Goal: Transaction & Acquisition: Download file/media

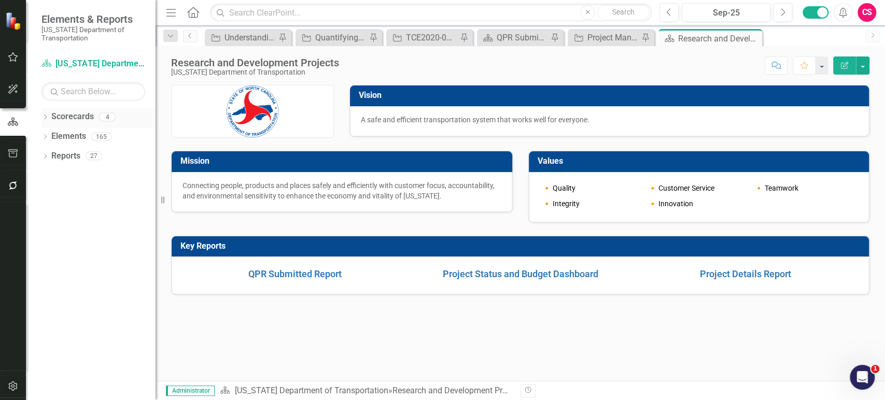
click at [42, 120] on icon "Dropdown" at bounding box center [44, 118] width 7 height 6
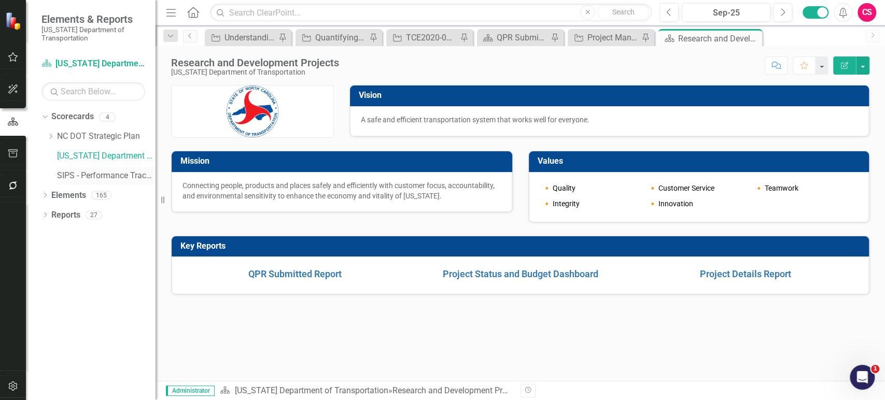
click at [64, 176] on link "SIPS - Performance Tracking" at bounding box center [106, 176] width 98 height 12
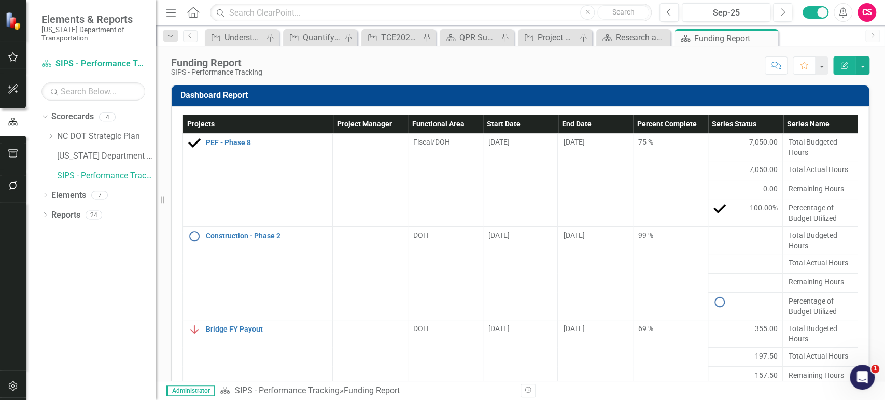
click at [845, 69] on button "Edit Report" at bounding box center [844, 66] width 23 height 18
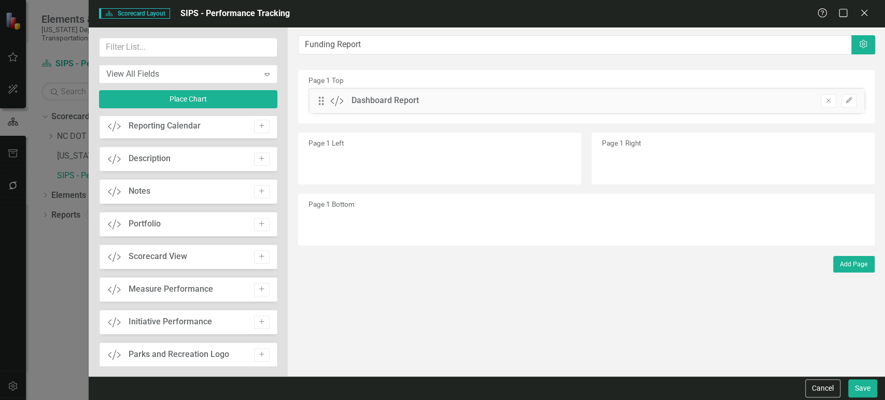
scroll to position [725, 0]
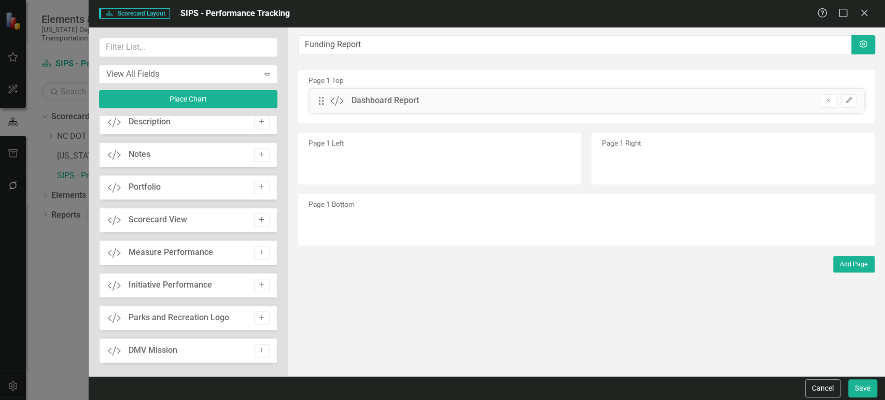
click at [261, 217] on icon "Add" at bounding box center [262, 220] width 8 height 6
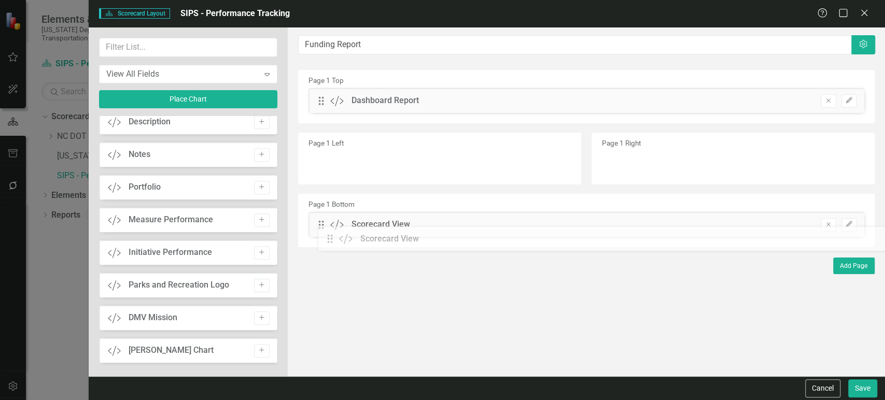
drag, startPoint x: 323, startPoint y: 101, endPoint x: 337, endPoint y: 235, distance: 135.0
drag, startPoint x: 858, startPoint y: 385, endPoint x: 824, endPoint y: 384, distance: 34.2
click at [859, 385] on button "Save" at bounding box center [862, 388] width 29 height 18
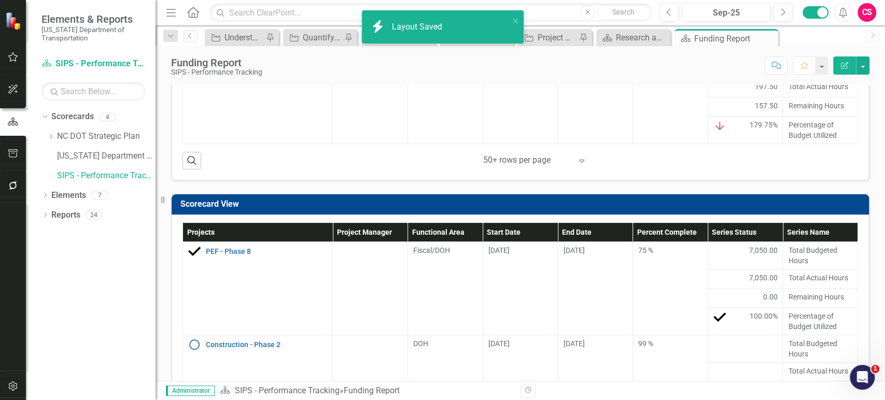
scroll to position [315, 0]
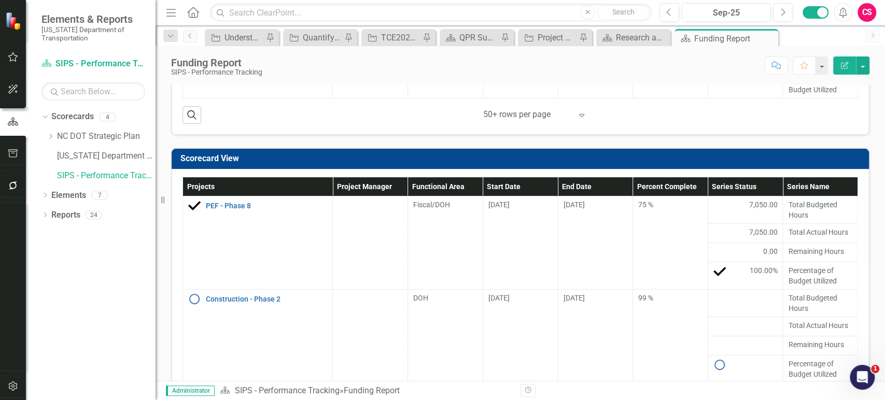
click at [780, 159] on h3 "Scorecard View" at bounding box center [521, 158] width 683 height 9
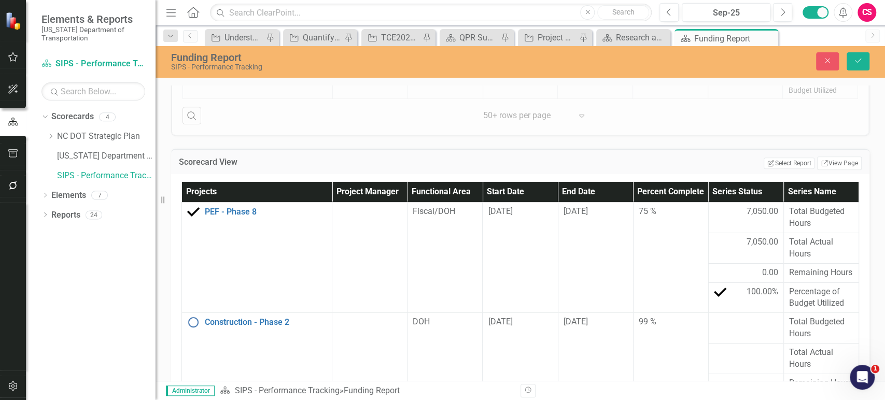
click at [780, 159] on button "Edit Report Select Report" at bounding box center [789, 163] width 50 height 11
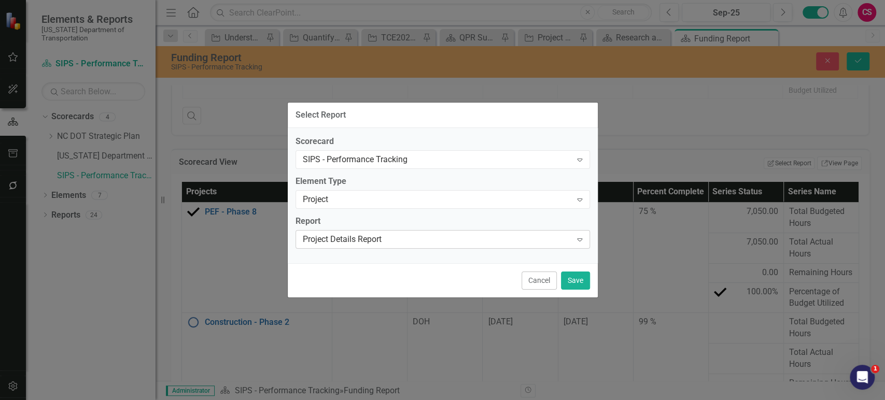
click at [359, 233] on div "Project Details Report" at bounding box center [437, 239] width 269 height 12
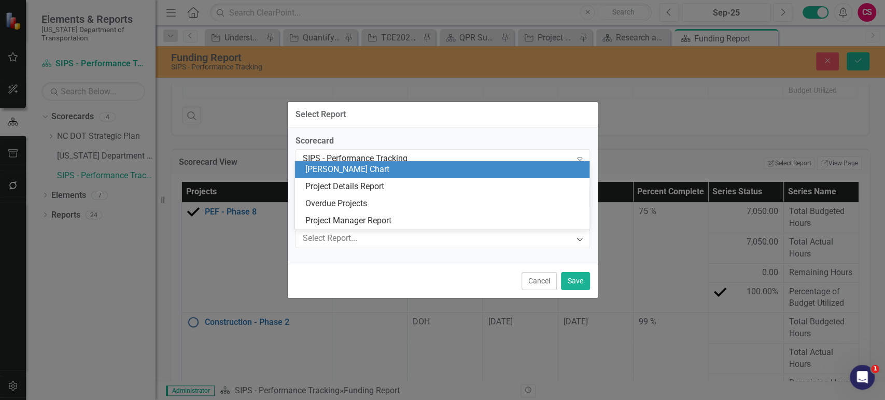
click at [354, 172] on div "[PERSON_NAME] Chart" at bounding box center [444, 170] width 278 height 12
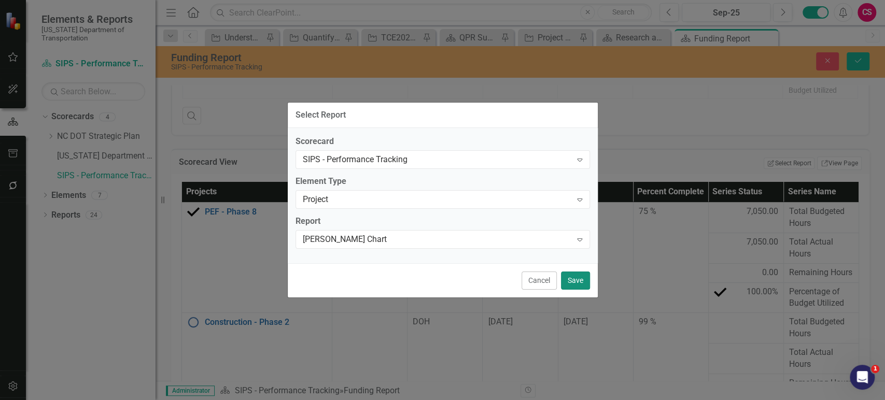
click at [575, 274] on button "Save" at bounding box center [575, 281] width 29 height 18
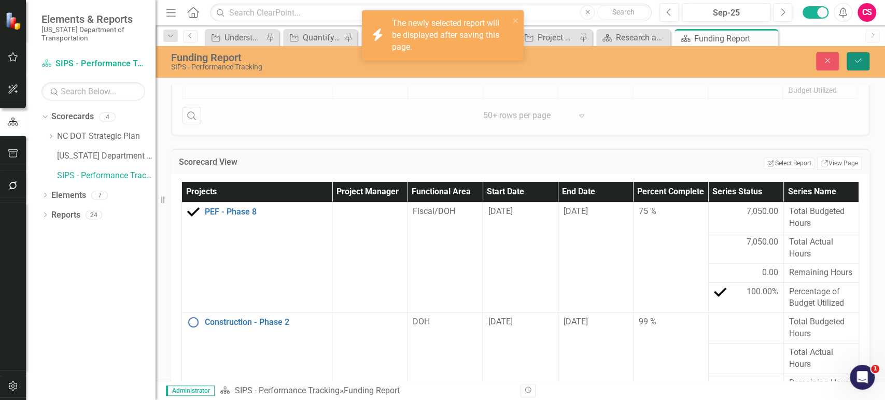
click at [858, 61] on icon "Save" at bounding box center [857, 60] width 9 height 7
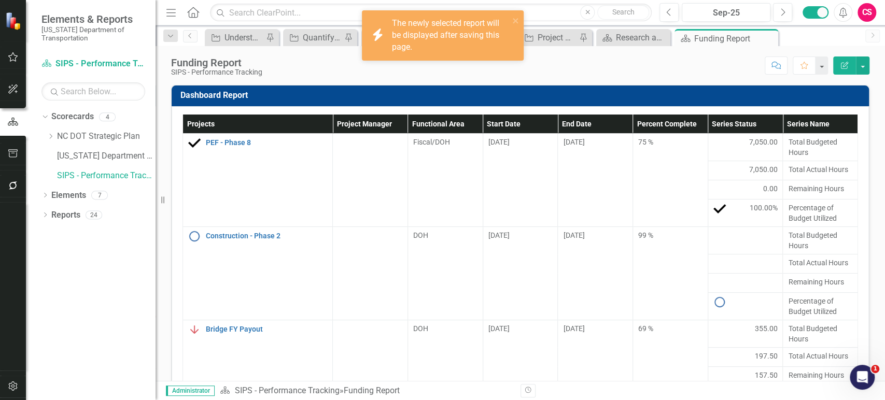
click at [838, 67] on button "Edit Report" at bounding box center [844, 66] width 23 height 18
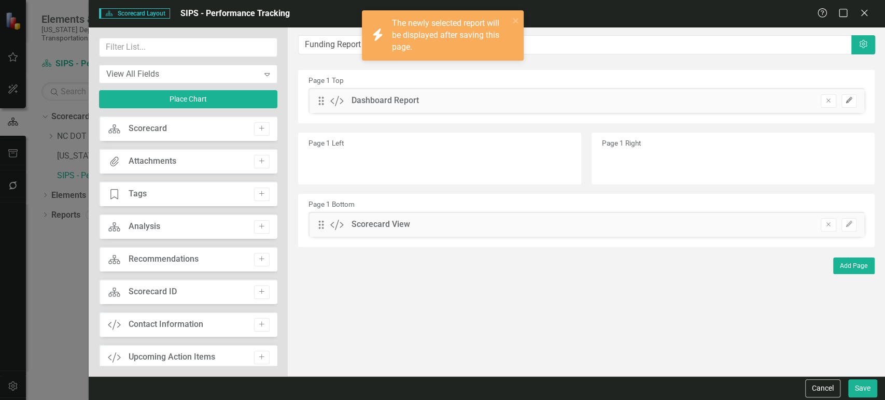
click at [855, 103] on button "Edit" at bounding box center [848, 100] width 15 height 13
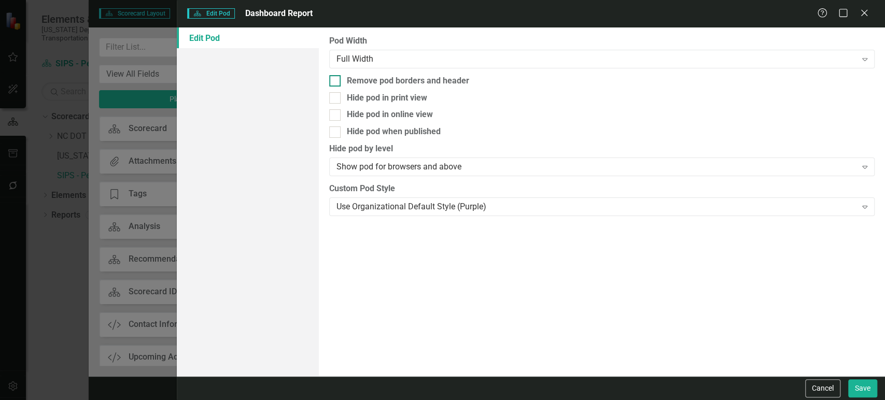
click at [344, 78] on div "Remove pod borders and header" at bounding box center [601, 81] width 545 height 12
click at [336, 78] on input "Remove pod borders and header" at bounding box center [332, 78] width 7 height 7
checkbox input "true"
click at [869, 385] on button "Save" at bounding box center [862, 388] width 29 height 18
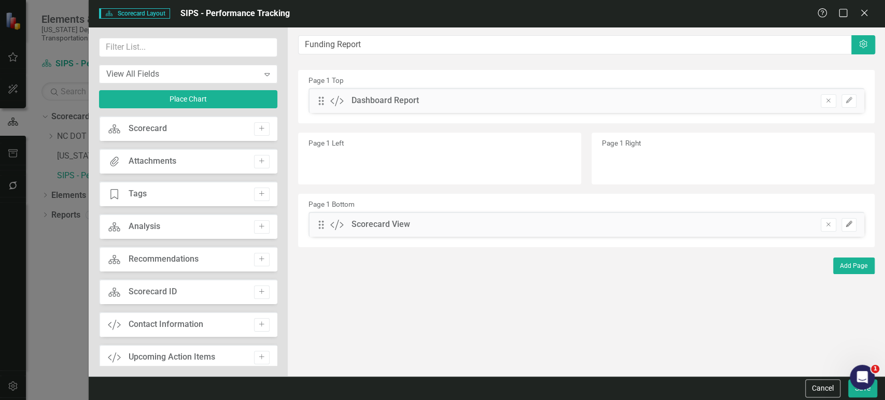
click at [850, 223] on icon "Edit" at bounding box center [849, 224] width 8 height 6
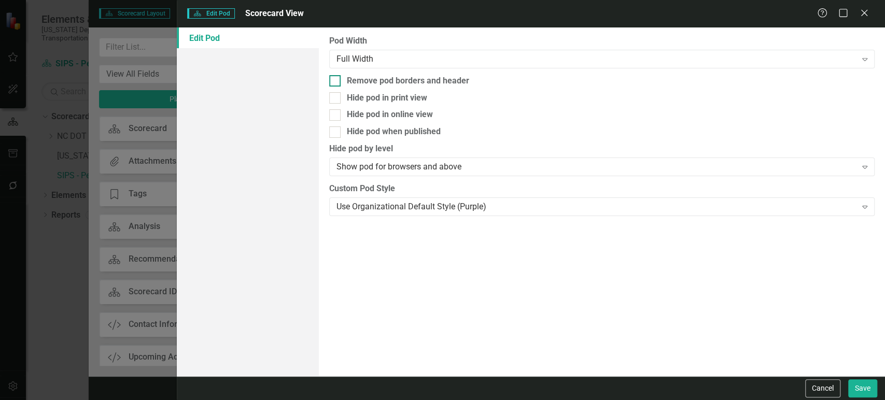
click at [460, 82] on div "Remove pod borders and header" at bounding box center [408, 81] width 122 height 12
click at [336, 82] on input "Remove pod borders and header" at bounding box center [332, 78] width 7 height 7
checkbox input "true"
click at [867, 389] on button "Save" at bounding box center [862, 388] width 29 height 18
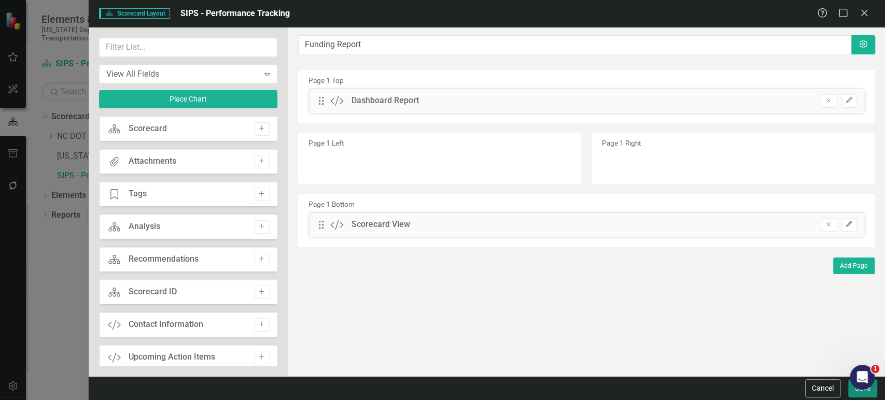
click at [853, 391] on button "Save" at bounding box center [862, 388] width 29 height 18
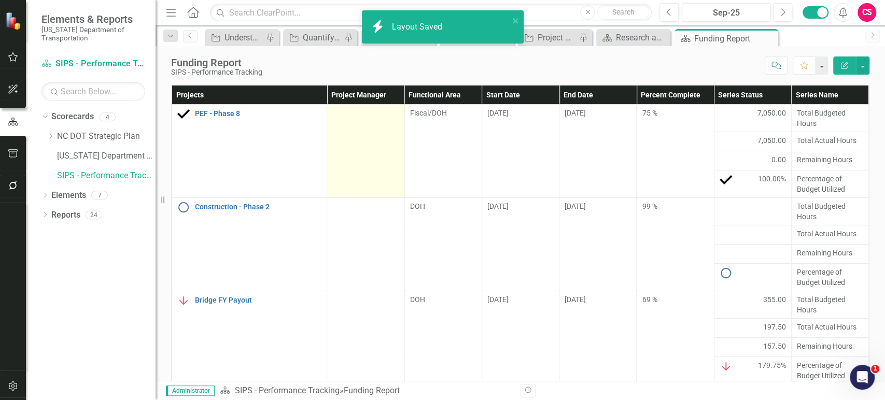
click at [385, 150] on td at bounding box center [365, 151] width 77 height 93
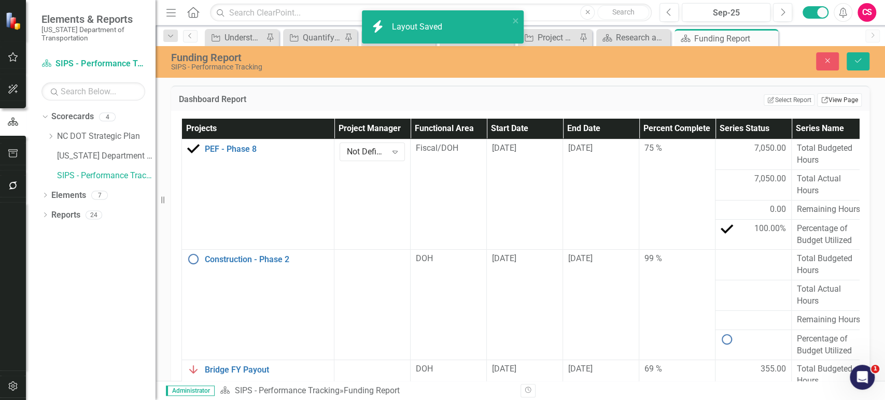
click at [840, 103] on link "Link View Page" at bounding box center [839, 99] width 45 height 13
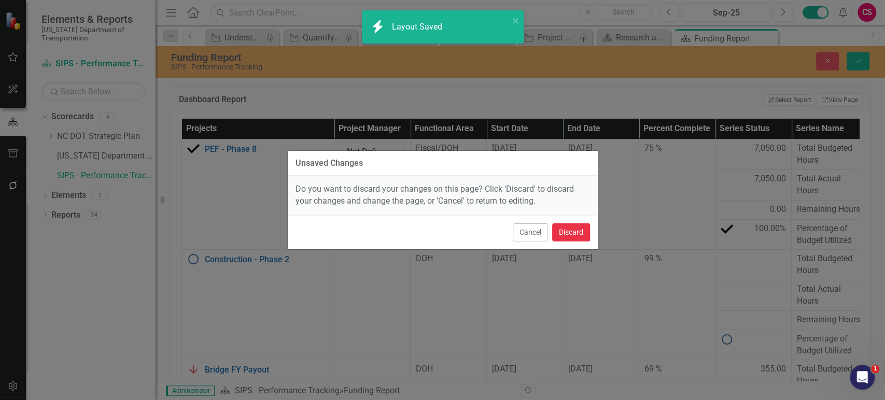
click at [576, 228] on button "Discard" at bounding box center [571, 232] width 38 height 18
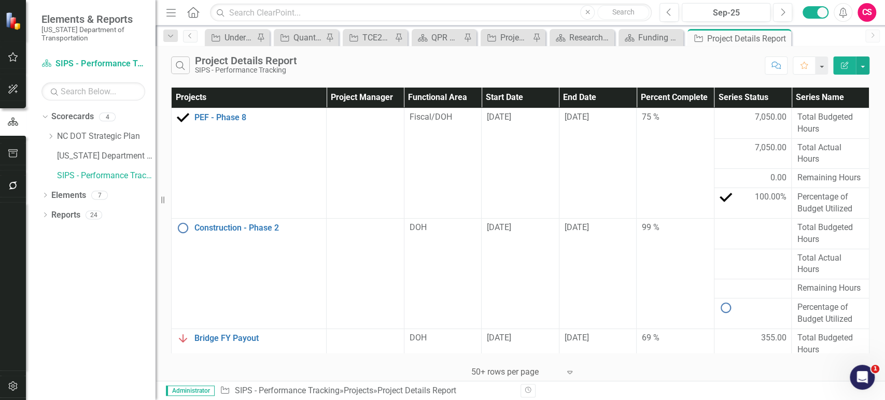
click at [841, 74] on button "Edit Report" at bounding box center [844, 66] width 23 height 18
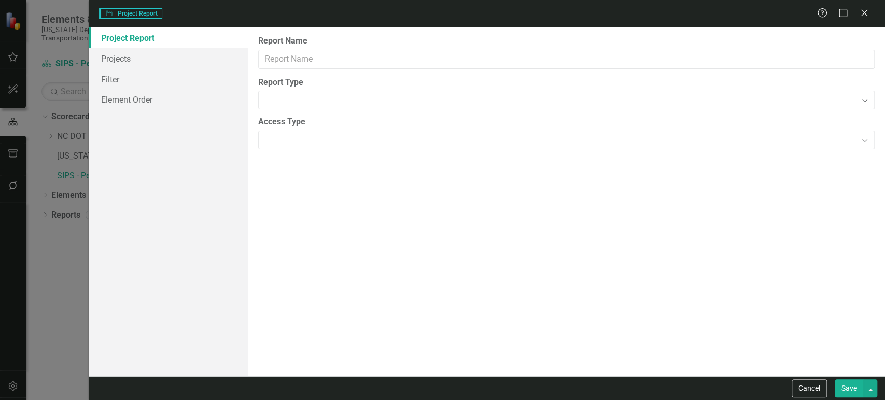
type input "Project Details Report"
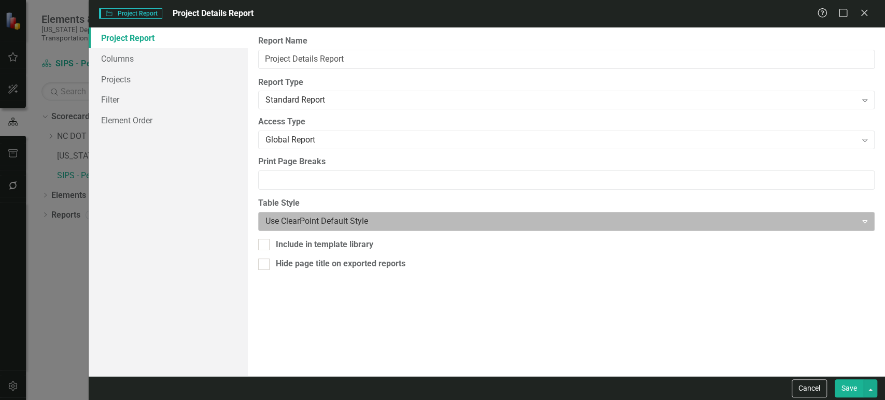
click at [321, 224] on div at bounding box center [557, 222] width 585 height 14
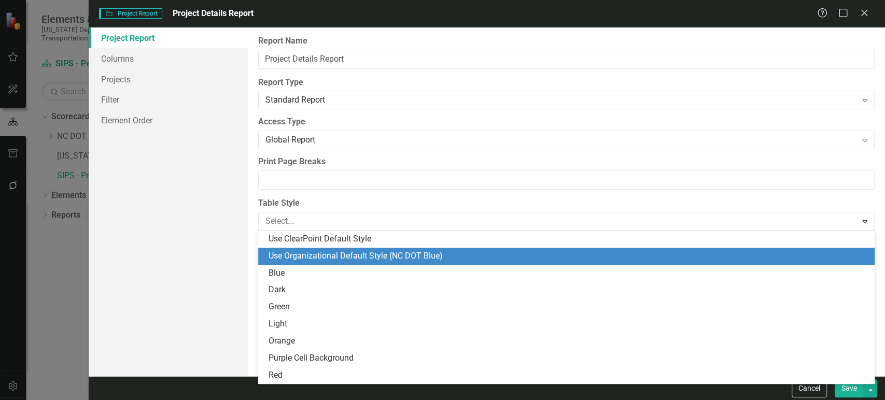
click at [314, 252] on div "Use Organizational Default Style (NC DOT Blue)" at bounding box center [569, 256] width 600 height 12
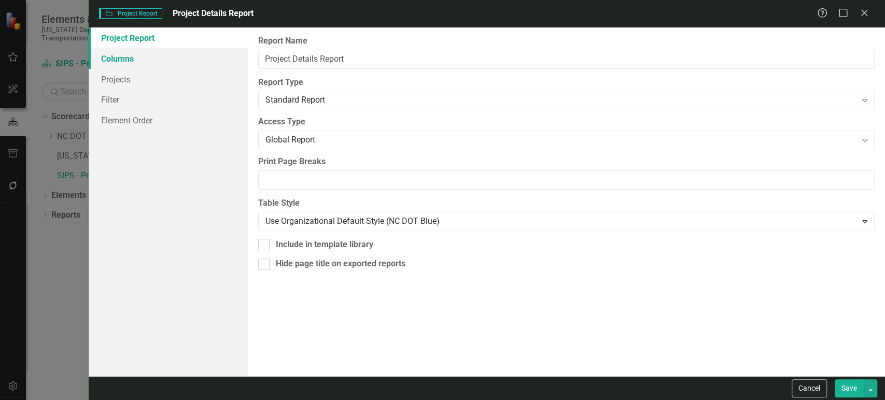
click at [180, 54] on link "Columns" at bounding box center [168, 58] width 159 height 21
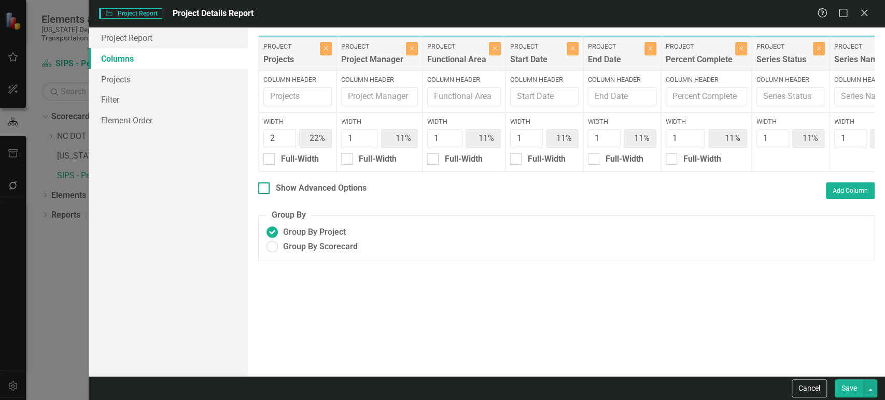
click at [277, 194] on div "Show Advanced Options" at bounding box center [321, 188] width 91 height 12
click at [265, 189] on input "Show Advanced Options" at bounding box center [261, 185] width 7 height 7
checkbox input "true"
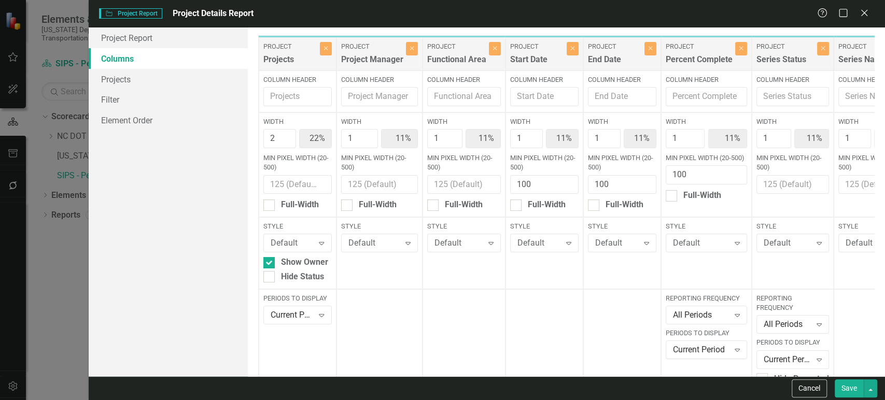
scroll to position [0, 114]
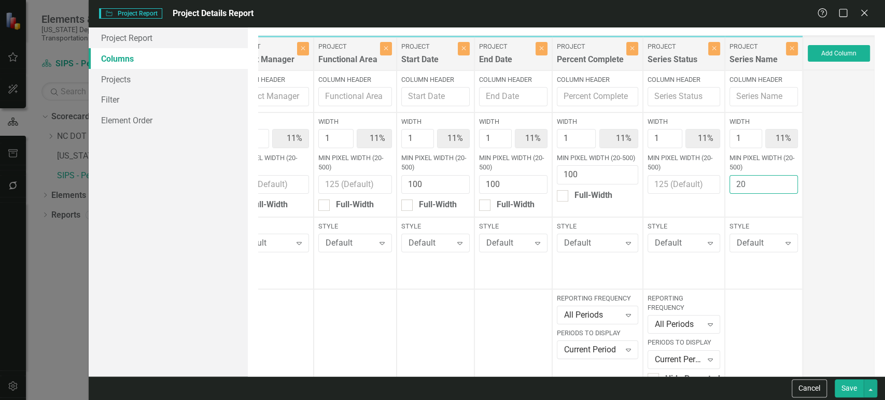
type input "20"
click at [778, 180] on input "20" at bounding box center [763, 184] width 68 height 19
drag, startPoint x: 762, startPoint y: 190, endPoint x: 704, endPoint y: 186, distance: 58.2
click at [704, 186] on div "Project Projects Close Column Header Width 2 22% Min Pixel Width (20-500) Full-…" at bounding box center [476, 232] width 654 height 394
type input "2"
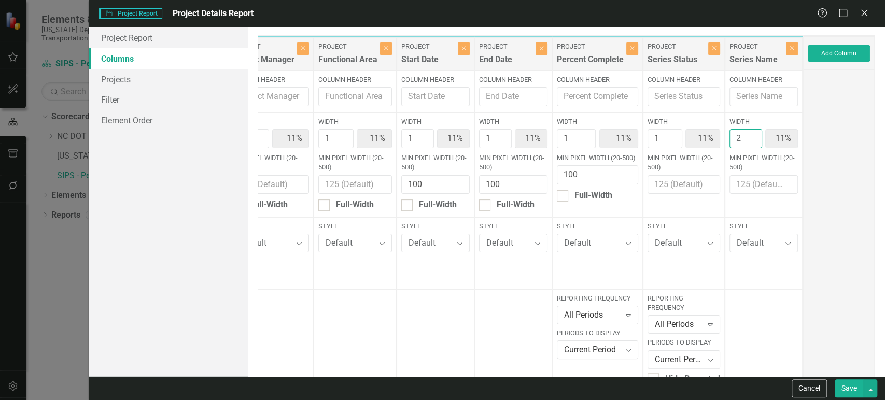
click at [745, 132] on input "2" at bounding box center [745, 138] width 33 height 19
type input "20%"
type input "10%"
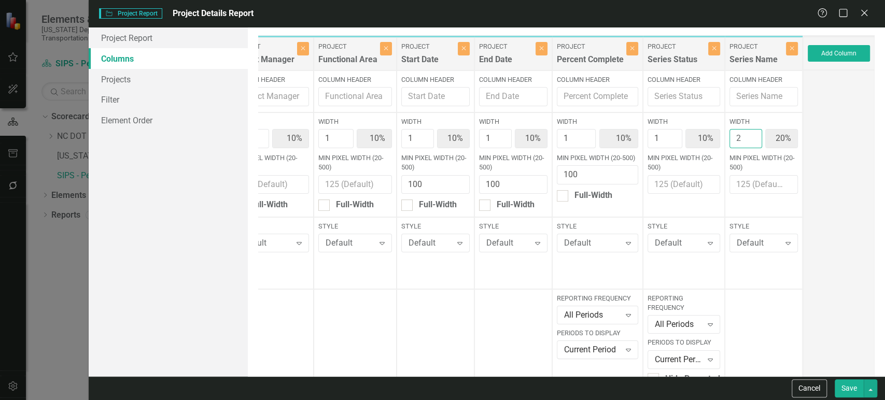
type input "10%"
type input "20%"
type input "3"
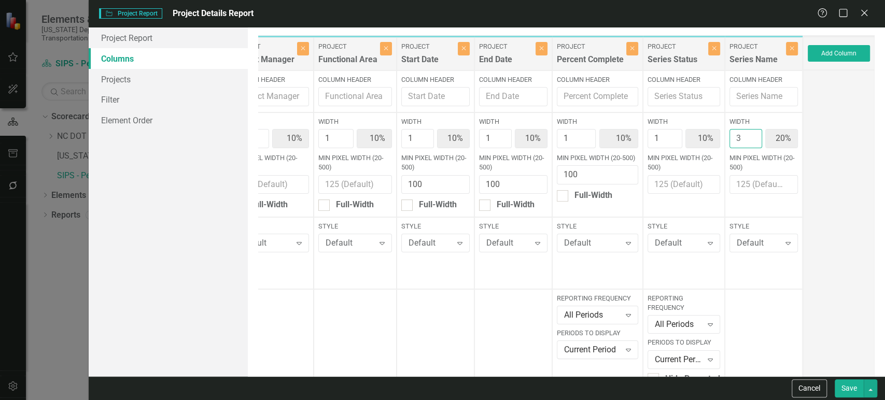
type input "18%"
type input "9%"
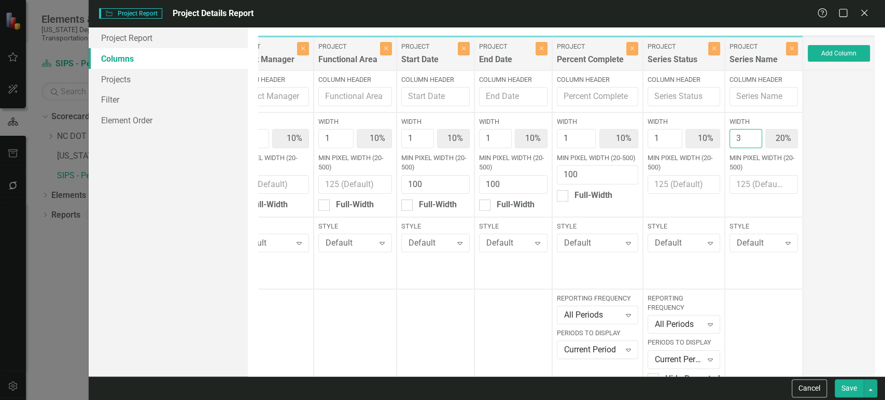
type input "9%"
type input "27%"
type input "3"
click at [745, 132] on input "3" at bounding box center [745, 138] width 33 height 19
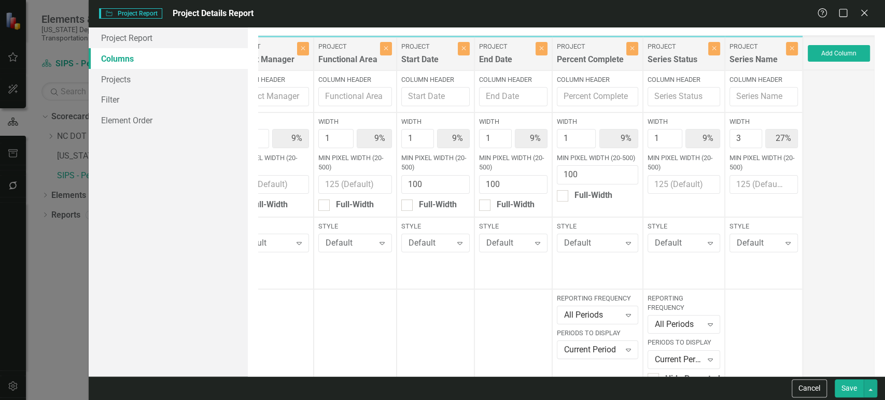
click at [842, 395] on button "Save" at bounding box center [849, 388] width 29 height 18
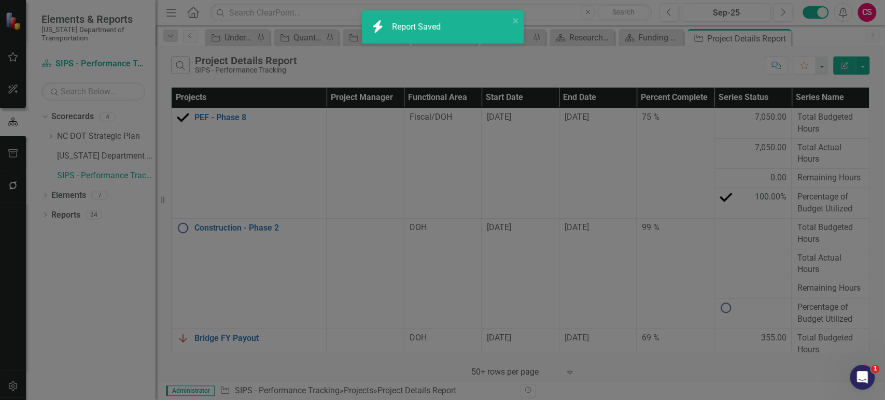
checkbox input "false"
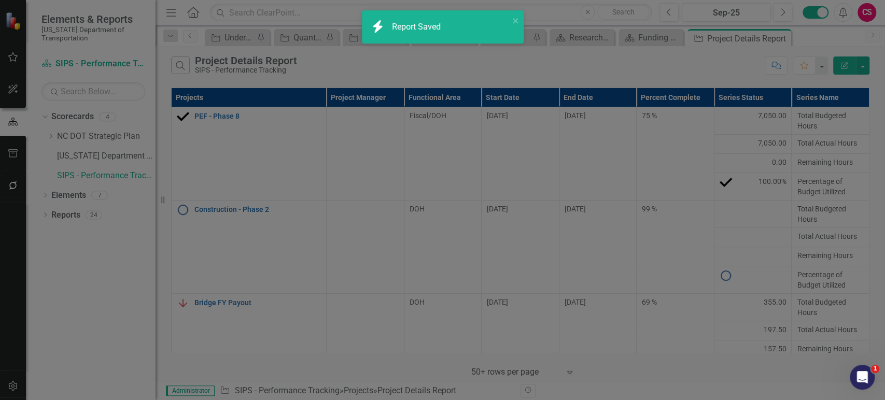
radio input "true"
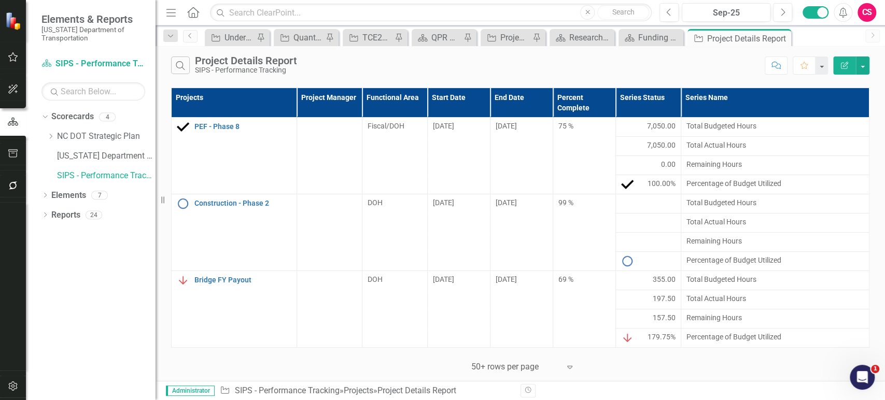
click at [839, 64] on button "Edit Report" at bounding box center [844, 66] width 23 height 18
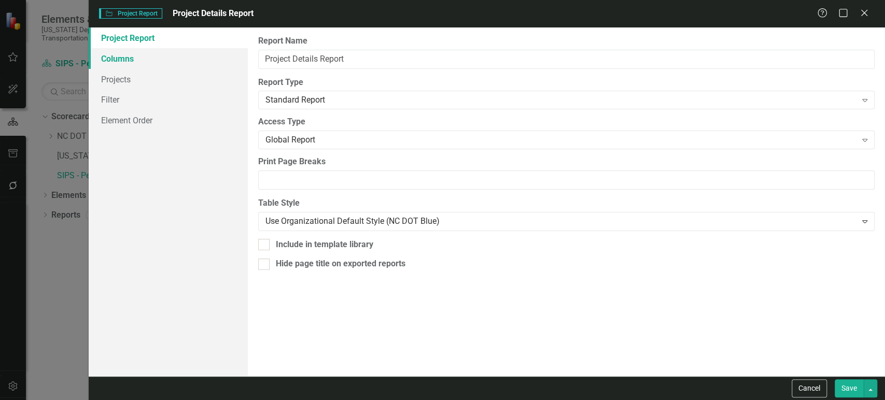
click at [147, 62] on link "Columns" at bounding box center [168, 58] width 159 height 21
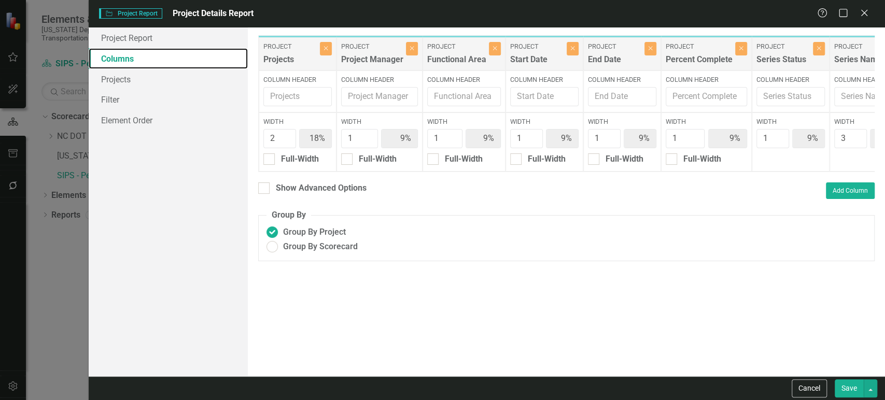
scroll to position [0, 103]
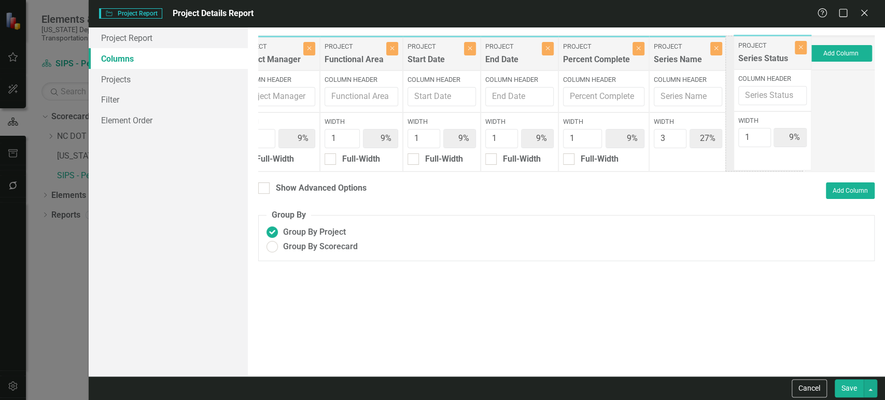
drag, startPoint x: 709, startPoint y: 54, endPoint x: 767, endPoint y: 54, distance: 58.1
click at [767, 54] on div "Project Projects Close Column Header Width 2 18% Full-Width Project Project Man…" at bounding box center [481, 103] width 650 height 137
drag, startPoint x: 348, startPoint y: 195, endPoint x: 363, endPoint y: 200, distance: 15.6
click at [348, 194] on div "Show Advanced Options" at bounding box center [321, 188] width 91 height 12
click at [265, 189] on input "Show Advanced Options" at bounding box center [261, 185] width 7 height 7
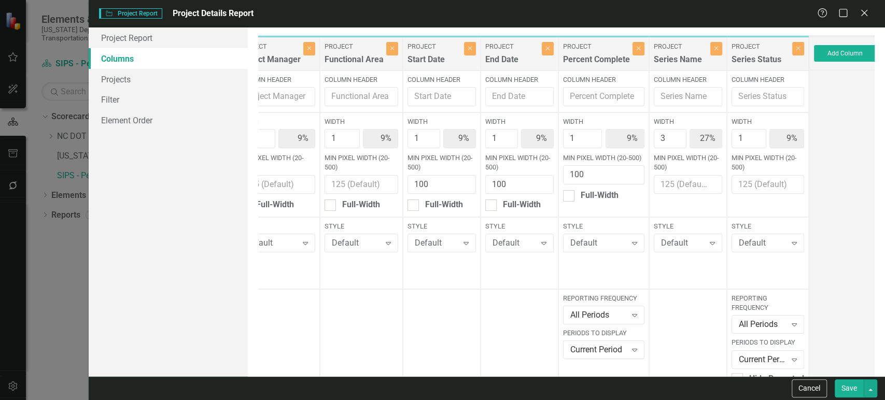
scroll to position [119, 0]
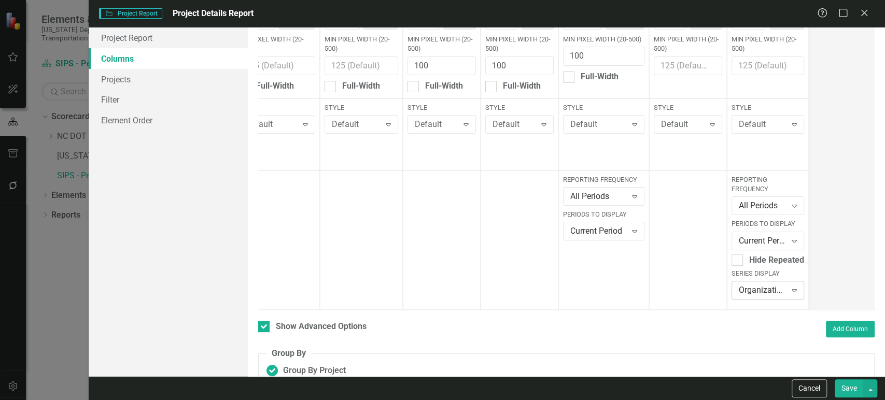
click at [772, 289] on div "Organization Default" at bounding box center [762, 290] width 47 height 12
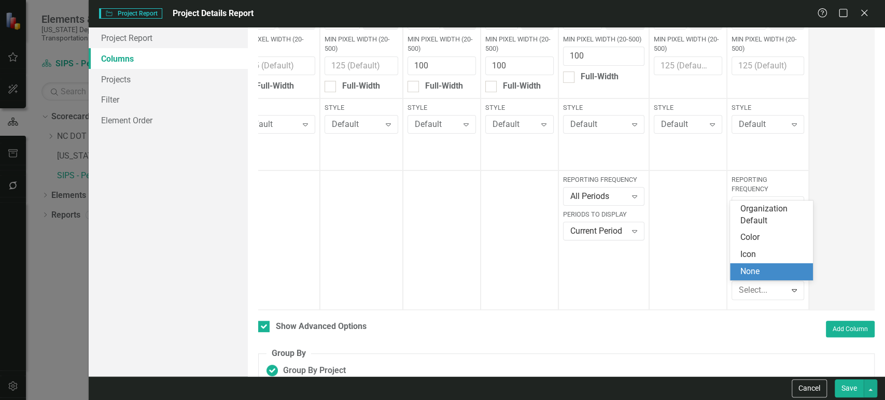
click at [770, 277] on div "None" at bounding box center [773, 272] width 66 height 12
click at [854, 387] on button "Save" at bounding box center [849, 388] width 29 height 18
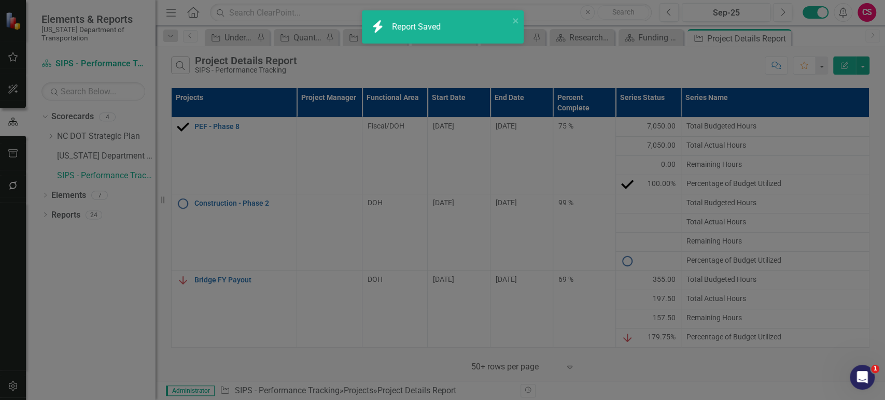
checkbox input "false"
radio input "true"
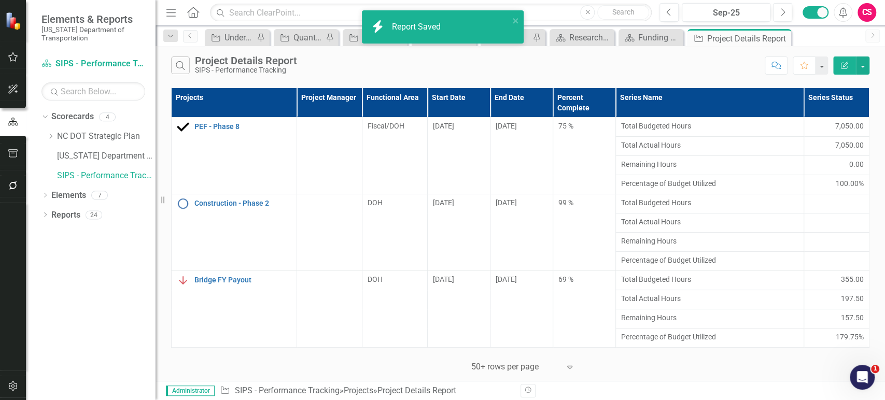
click at [842, 65] on icon "Edit Report" at bounding box center [844, 65] width 9 height 7
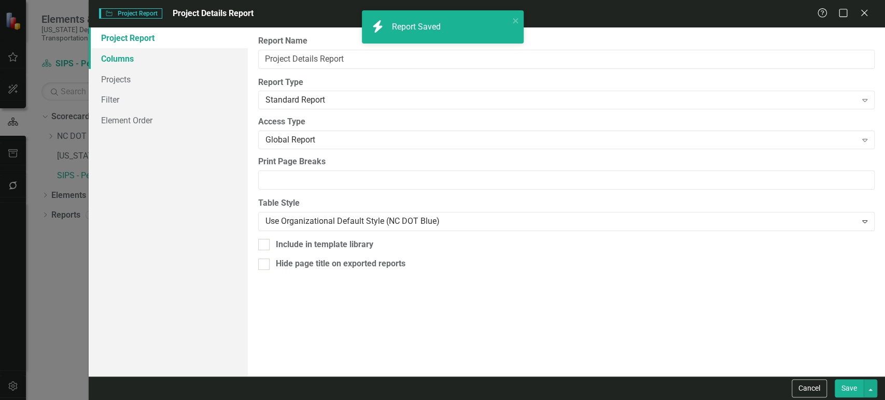
drag, startPoint x: 131, startPoint y: 54, endPoint x: 143, endPoint y: 57, distance: 12.7
click at [131, 54] on link "Columns" at bounding box center [168, 58] width 159 height 21
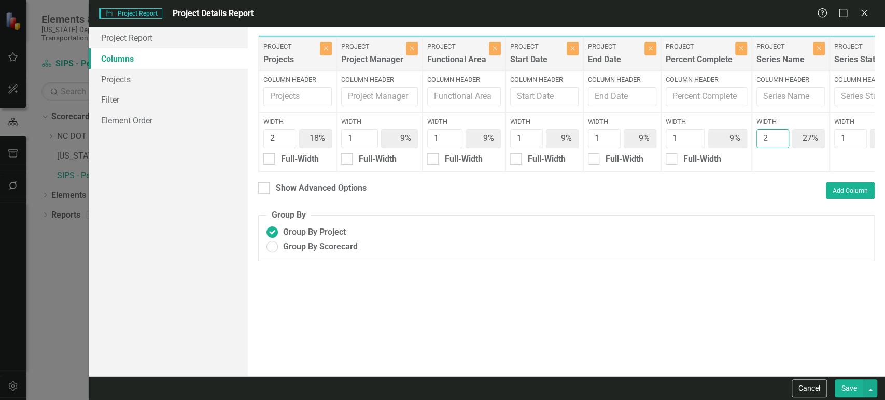
type input "2"
click at [780, 140] on input "2" at bounding box center [772, 138] width 33 height 19
type input "20%"
type input "10%"
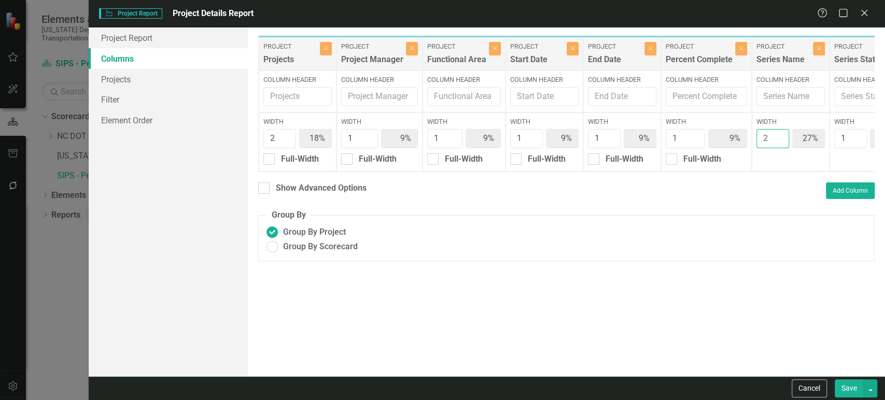
type input "10%"
type input "20%"
type input "10%"
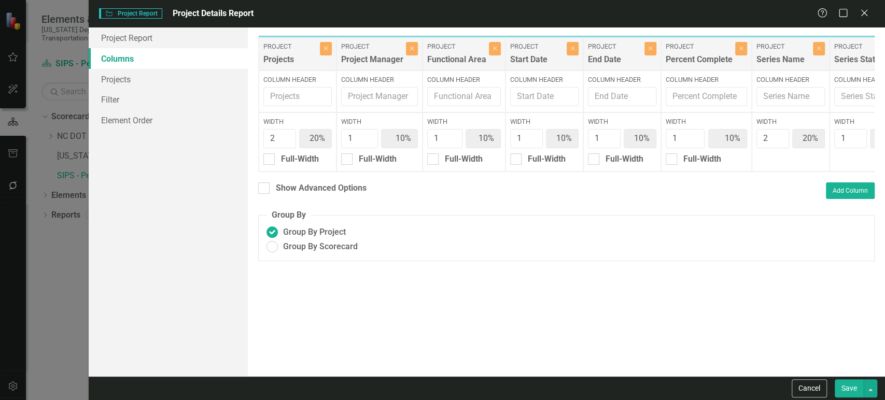
click at [850, 392] on button "Save" at bounding box center [849, 388] width 29 height 18
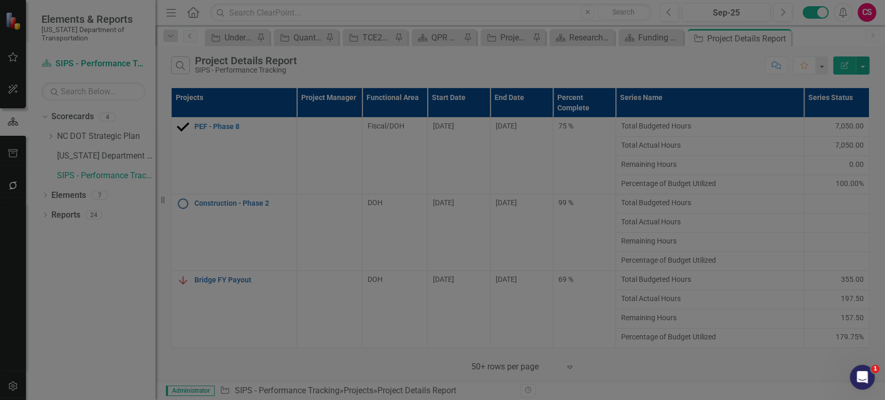
radio input "true"
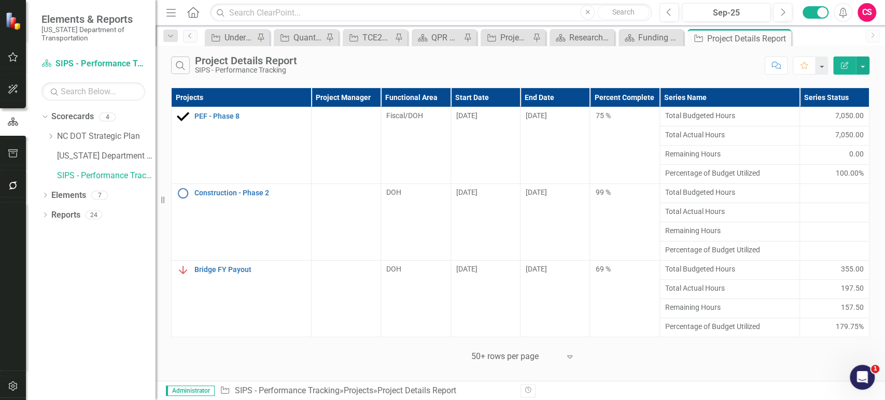
click at [845, 68] on icon "Edit Report" at bounding box center [844, 65] width 9 height 7
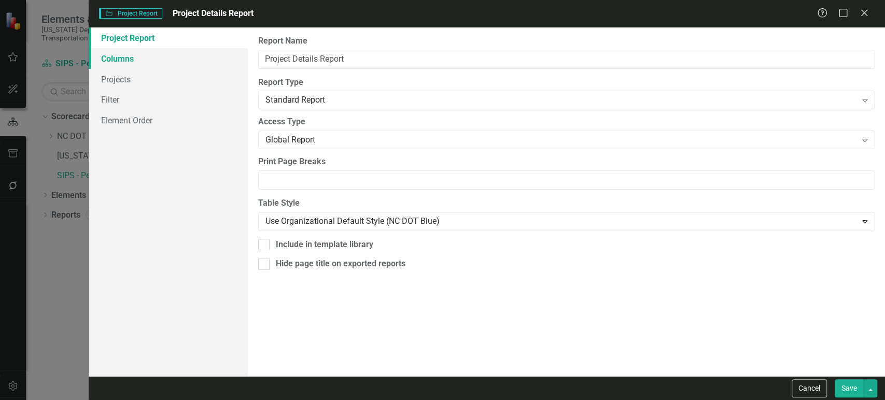
click at [144, 60] on link "Columns" at bounding box center [168, 58] width 159 height 21
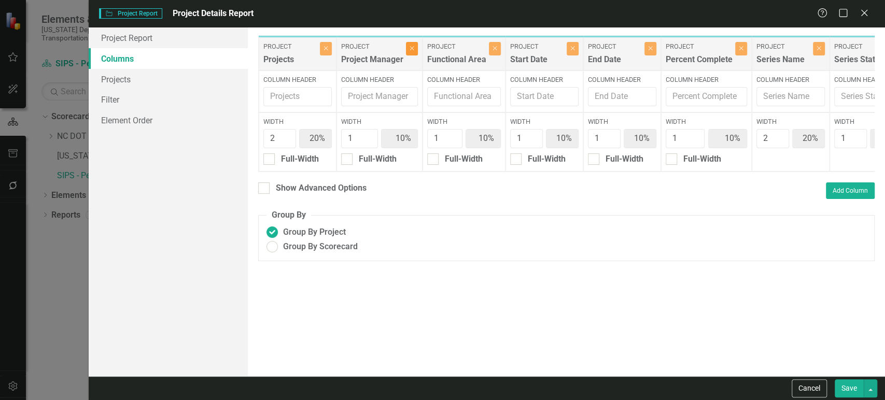
click at [410, 49] on icon "Close" at bounding box center [412, 48] width 5 height 6
type input "22%"
type input "11%"
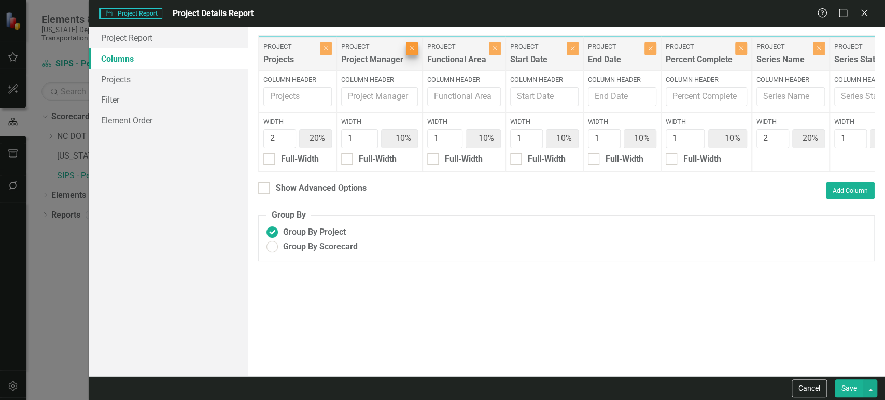
type input "11%"
type input "22%"
type input "11%"
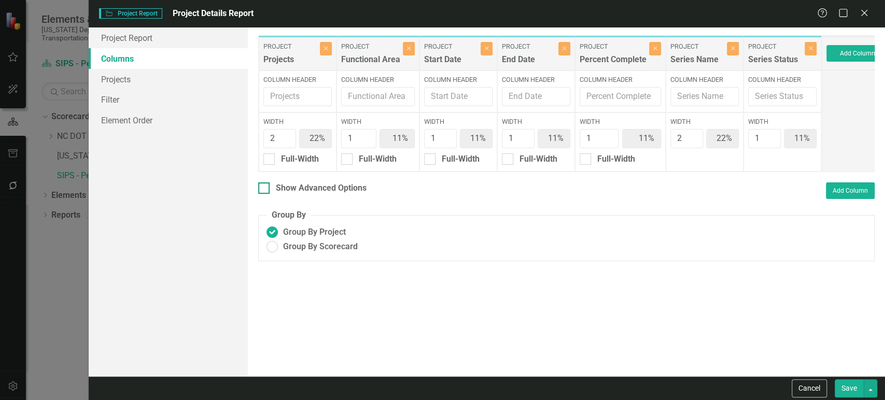
click at [299, 190] on div "Show Advanced Options" at bounding box center [321, 188] width 91 height 12
click at [265, 189] on input "Show Advanced Options" at bounding box center [261, 185] width 7 height 7
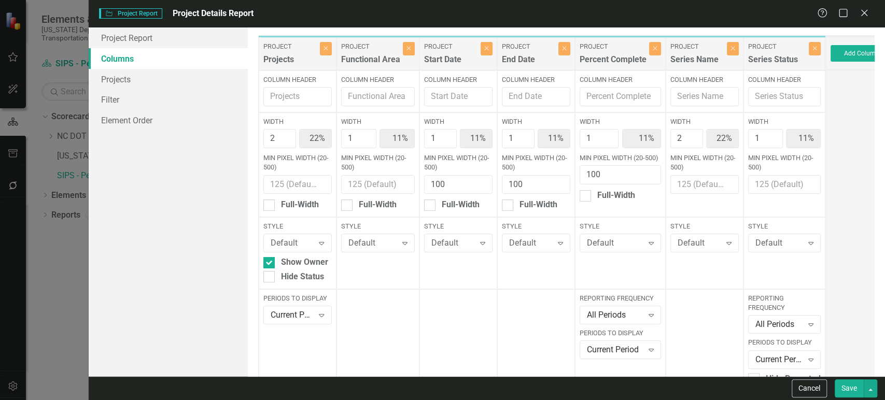
click at [837, 390] on button "Save" at bounding box center [849, 388] width 29 height 18
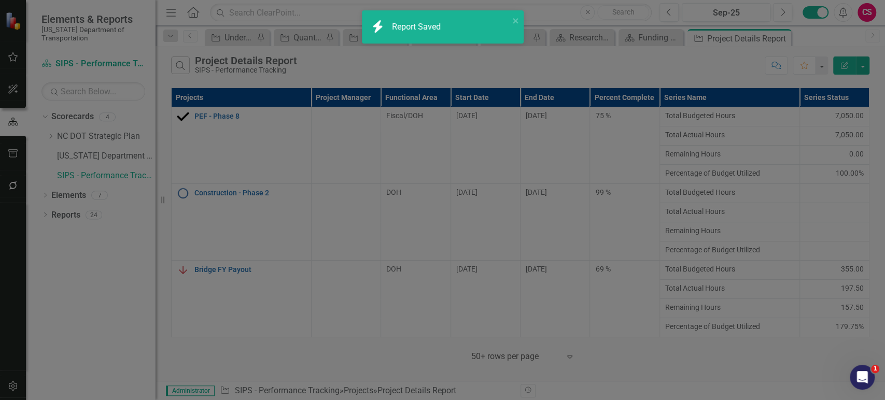
checkbox input "false"
radio input "false"
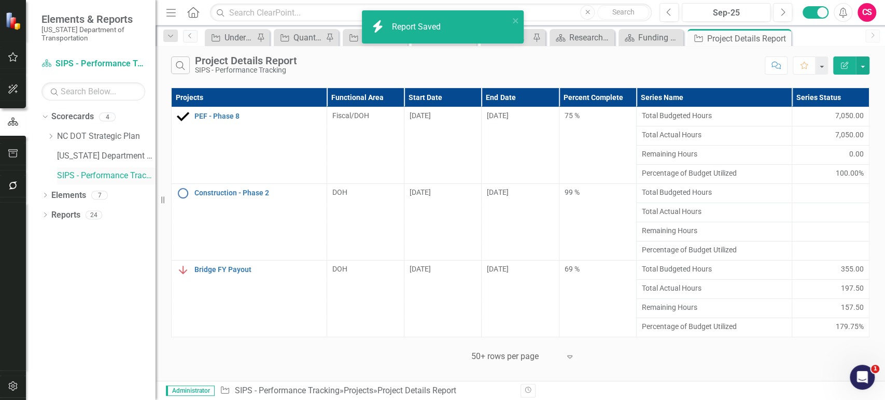
click at [93, 174] on link "SIPS - Performance Tracking" at bounding box center [106, 176] width 98 height 12
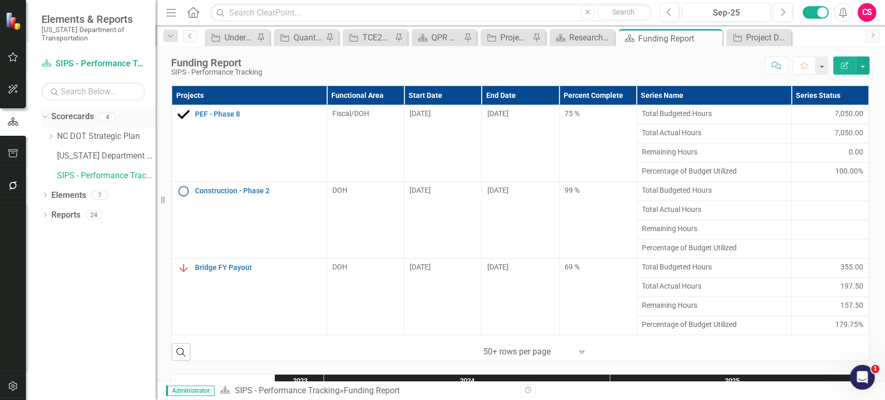
click at [71, 107] on div "Scorecard SIPS - Performance Tracking Search Dropdown Scorecards 4 Dropdown [GE…" at bounding box center [91, 227] width 130 height 345
click at [70, 112] on link "Scorecards" at bounding box center [72, 117] width 43 height 12
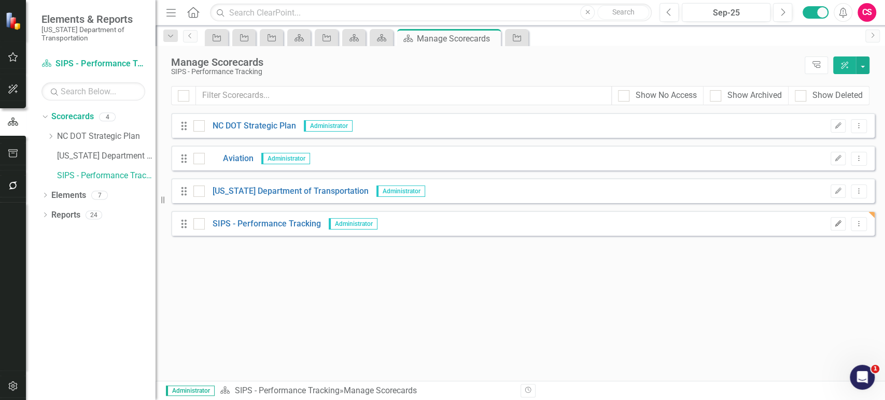
click at [838, 223] on icon "button" at bounding box center [838, 223] width 6 height 6
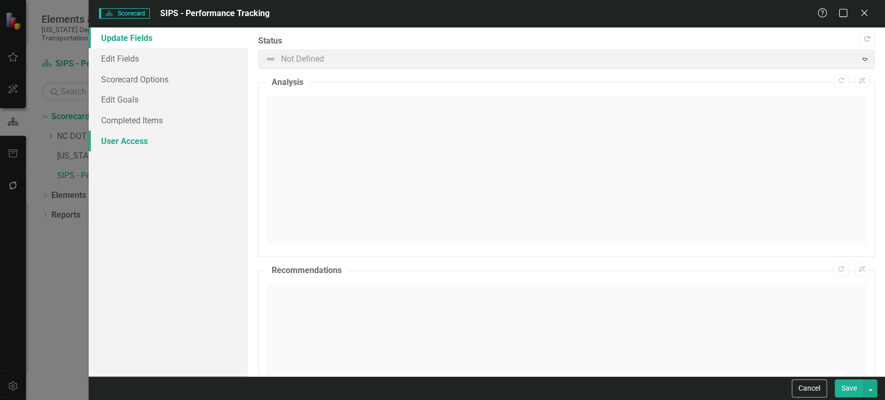
click at [118, 145] on link "User Access" at bounding box center [168, 141] width 159 height 21
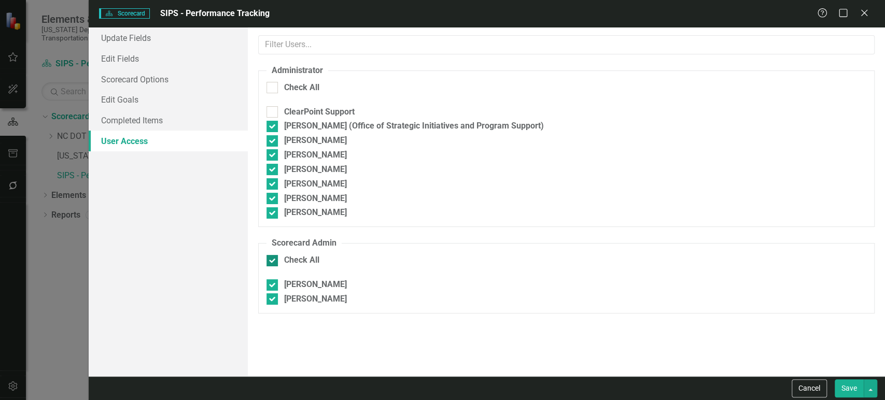
click at [275, 260] on div at bounding box center [271, 260] width 11 height 11
click at [273, 260] on input "Check All" at bounding box center [269, 258] width 7 height 7
checkbox input "false"
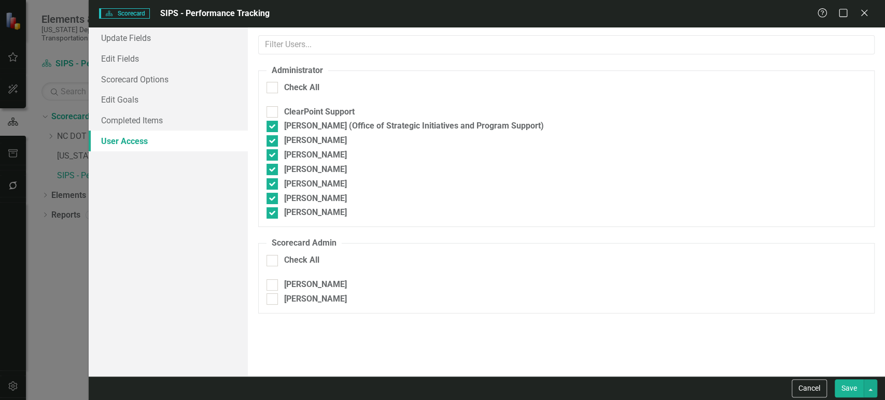
click at [846, 392] on button "Save" at bounding box center [849, 388] width 29 height 18
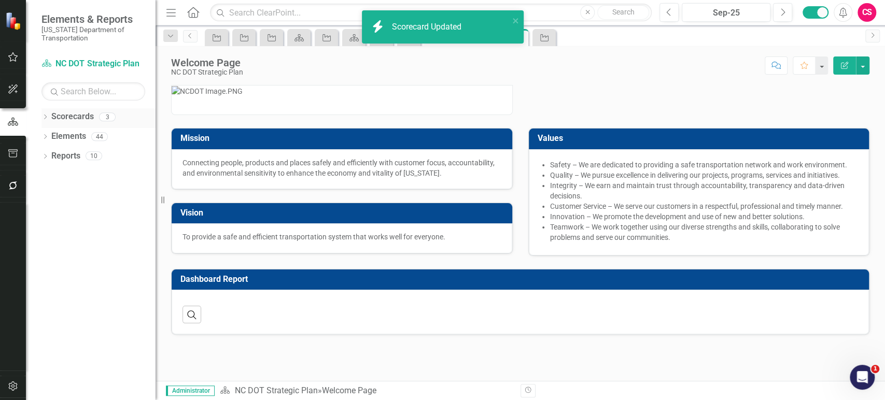
click at [60, 125] on div "Scorecards 3" at bounding box center [103, 118] width 104 height 20
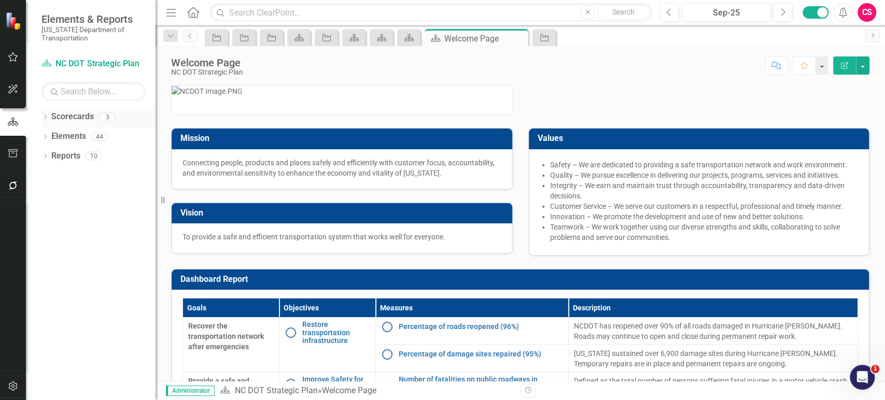
click at [64, 121] on link "Scorecards" at bounding box center [72, 117] width 43 height 12
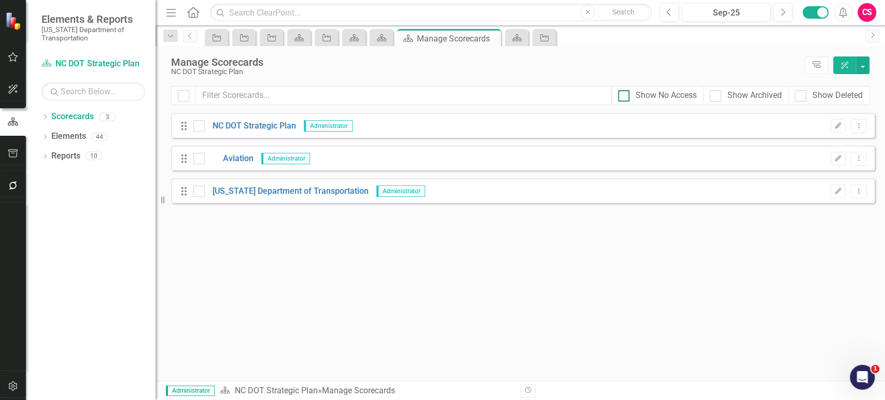
click at [664, 91] on div "Show No Access" at bounding box center [666, 96] width 61 height 12
click at [625, 91] on input "Show No Access" at bounding box center [621, 93] width 7 height 7
checkbox input "true"
click at [829, 224] on div "Edit Dropdown Menu" at bounding box center [845, 224] width 41 height 14
click at [837, 224] on icon "Edit" at bounding box center [838, 224] width 8 height 6
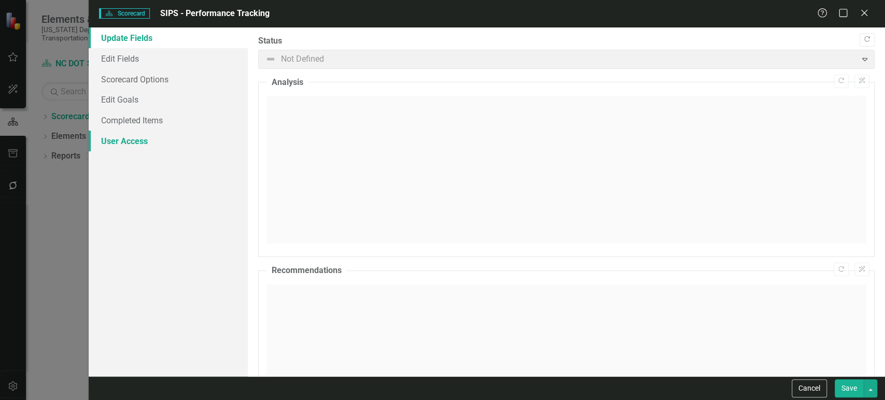
click at [179, 144] on link "User Access" at bounding box center [168, 141] width 159 height 21
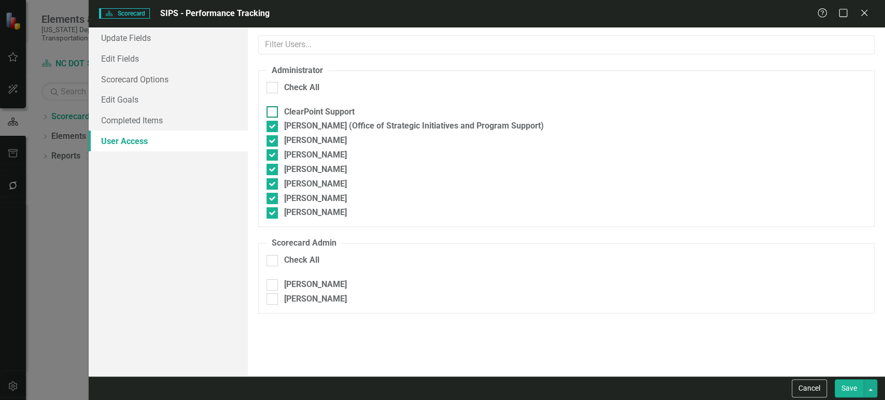
click at [273, 108] on div at bounding box center [271, 111] width 11 height 11
click at [273, 108] on input "ClearPoint Support" at bounding box center [269, 109] width 7 height 7
checkbox input "true"
click at [850, 389] on button "Save" at bounding box center [849, 388] width 29 height 18
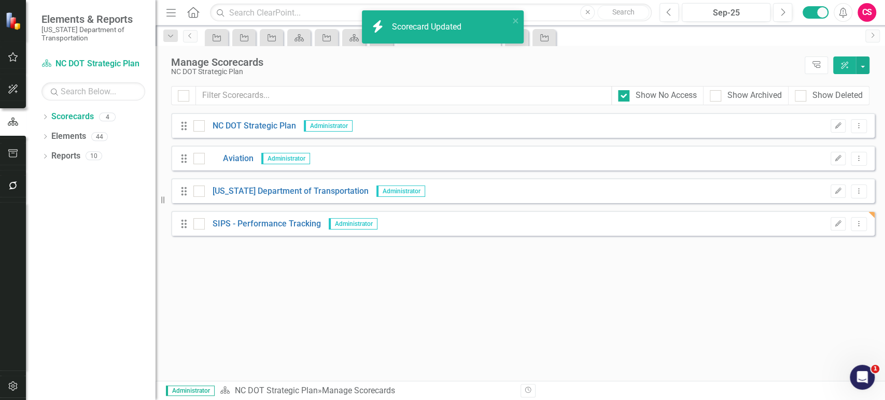
click at [252, 235] on div "Drag SIPS - Performance Tracking Administrator Edit Dropdown Menu" at bounding box center [522, 223] width 703 height 25
click at [255, 221] on link "SIPS - Performance Tracking" at bounding box center [263, 224] width 116 height 12
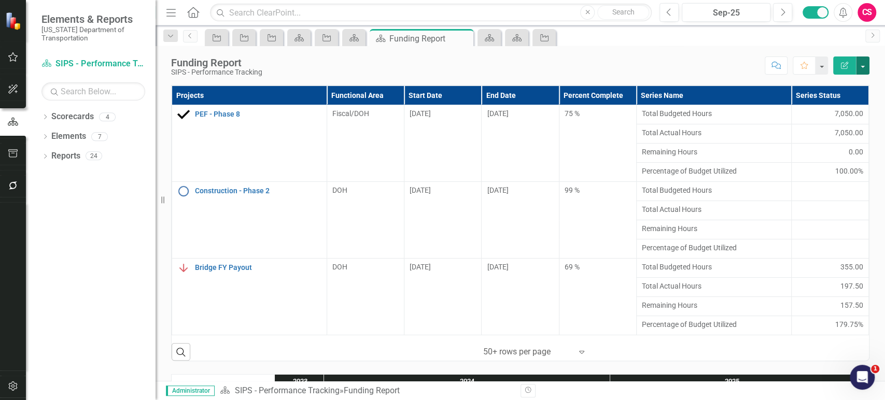
click at [862, 69] on button "button" at bounding box center [862, 66] width 13 height 18
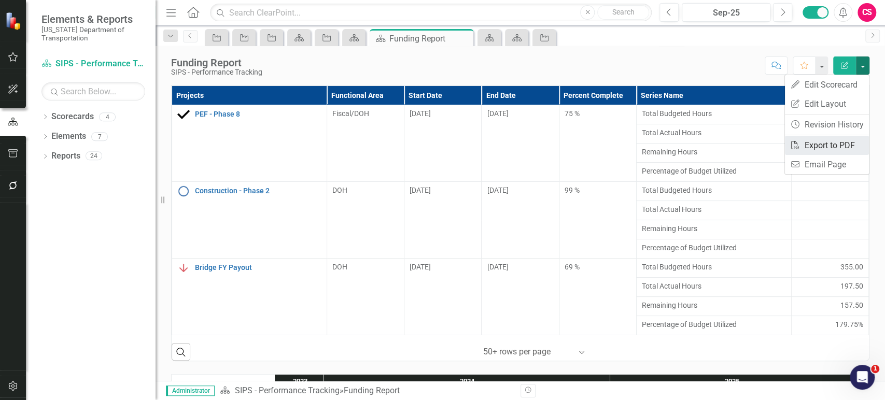
click at [801, 144] on link "PDF Export to PDF" at bounding box center [827, 145] width 84 height 19
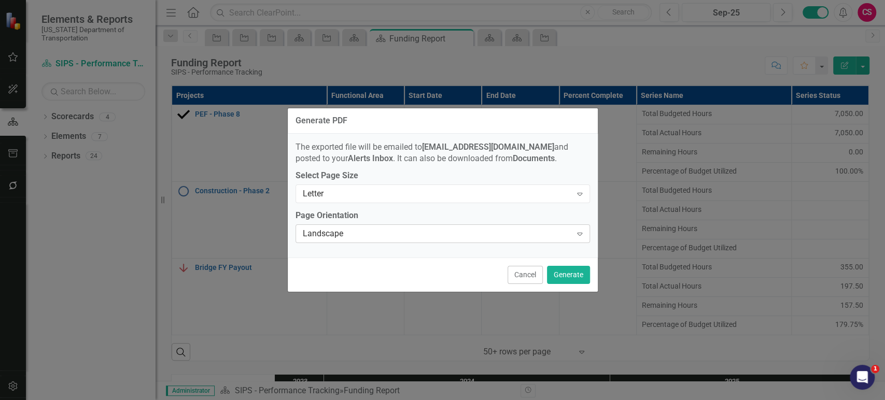
click at [383, 238] on div "Landscape" at bounding box center [437, 234] width 269 height 12
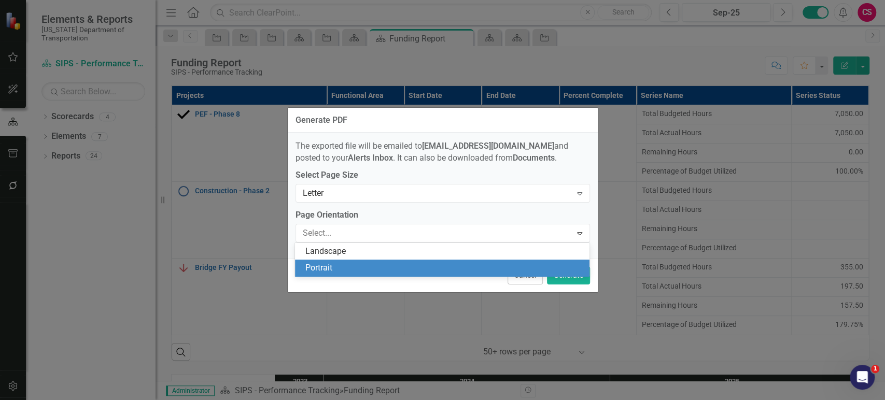
drag, startPoint x: 359, startPoint y: 265, endPoint x: 530, endPoint y: 253, distance: 171.5
click at [358, 265] on div "Portrait" at bounding box center [444, 268] width 278 height 12
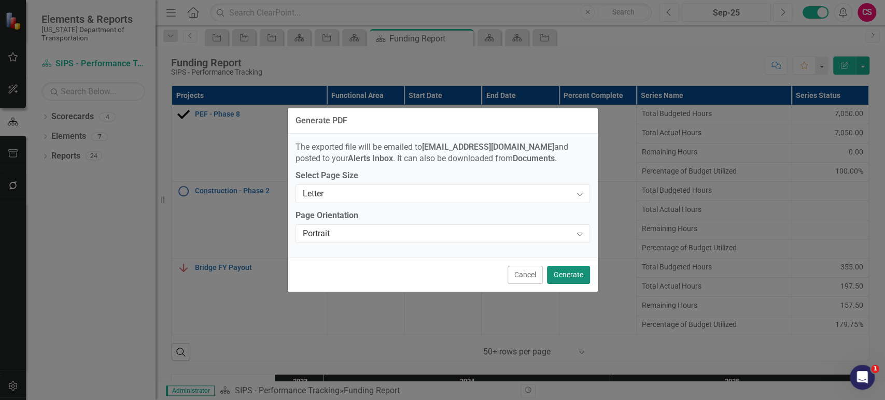
click at [559, 274] on button "Generate" at bounding box center [568, 275] width 43 height 18
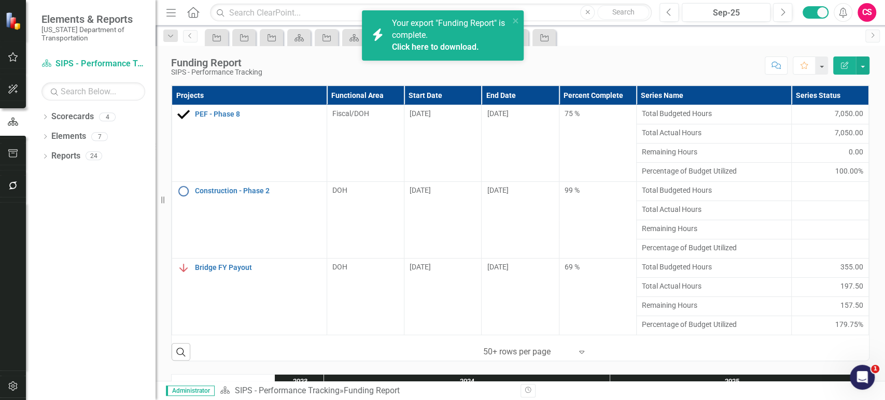
click at [419, 45] on link "Click here to download." at bounding box center [435, 47] width 87 height 10
